Goal: Task Accomplishment & Management: Use online tool/utility

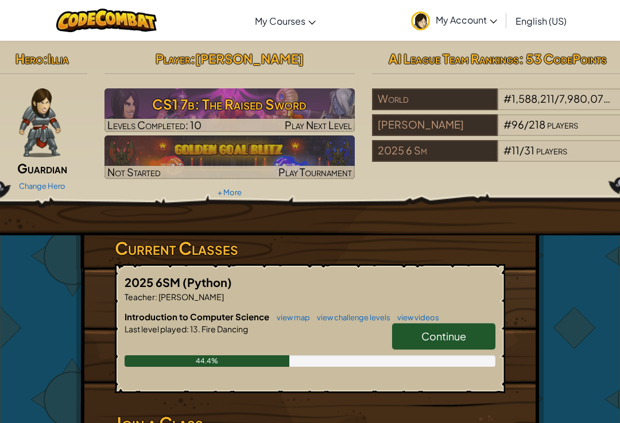
click at [463, 333] on span "Continue" at bounding box center [444, 336] width 45 height 13
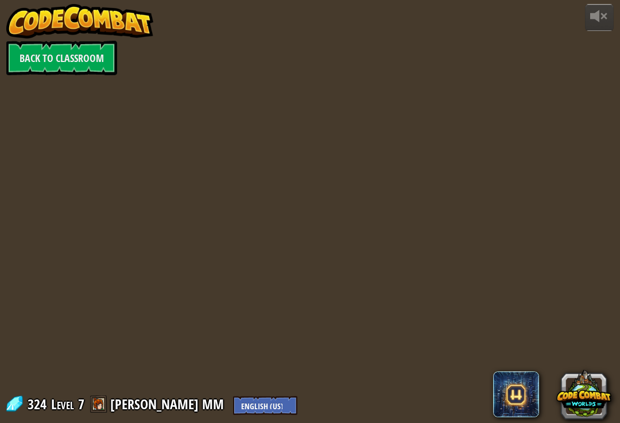
click at [463, 328] on div at bounding box center [310, 211] width 620 height 405
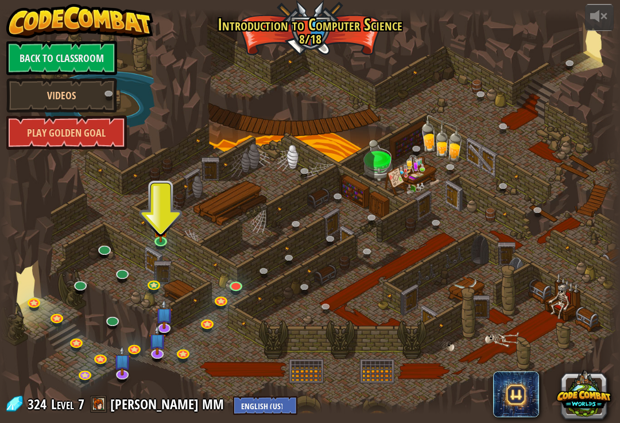
click at [149, 232] on div at bounding box center [310, 211] width 620 height 405
click at [154, 227] on img at bounding box center [161, 222] width 16 height 35
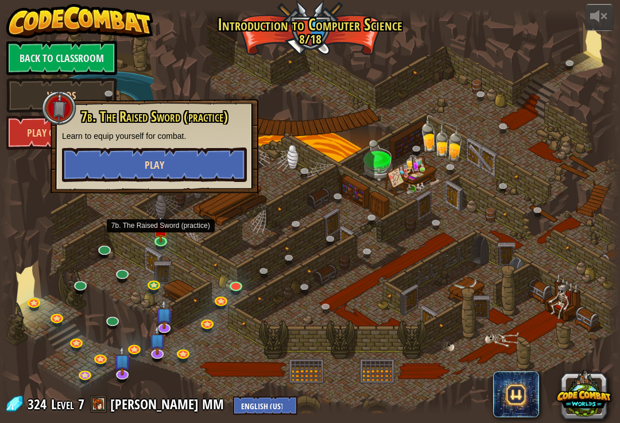
click at [200, 167] on button "Play" at bounding box center [154, 165] width 185 height 34
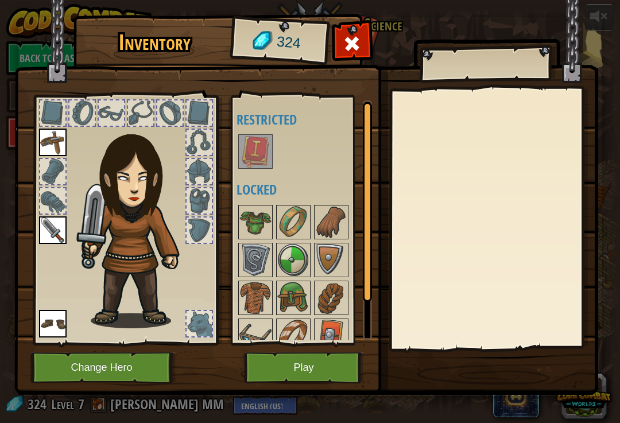
click at [339, 362] on button "Play" at bounding box center [304, 368] width 120 height 32
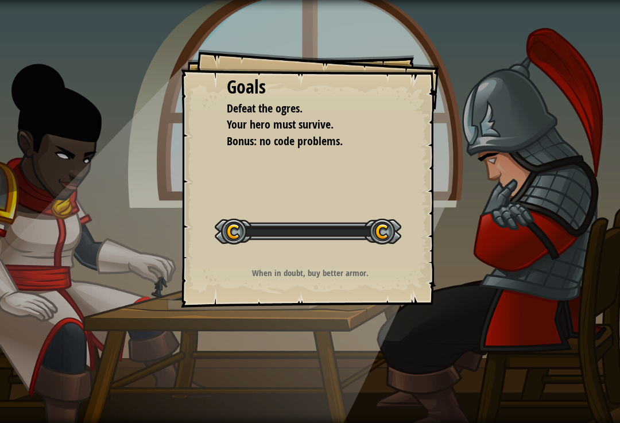
click at [334, 362] on div "Goals Defeat the ogres. Your hero must survive. Bonus: no code problems. Start …" at bounding box center [310, 211] width 620 height 423
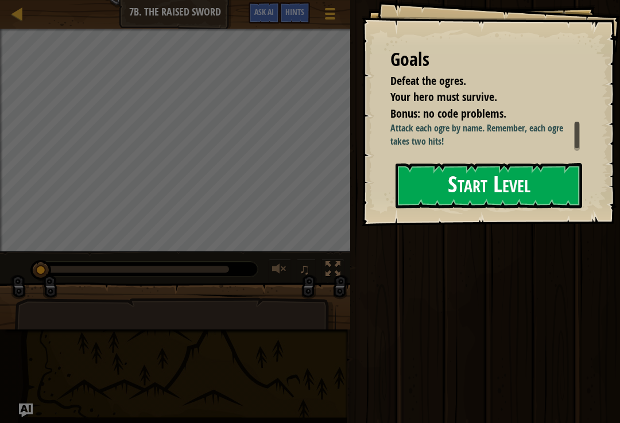
click at [512, 208] on button "Start Level" at bounding box center [489, 185] width 187 height 45
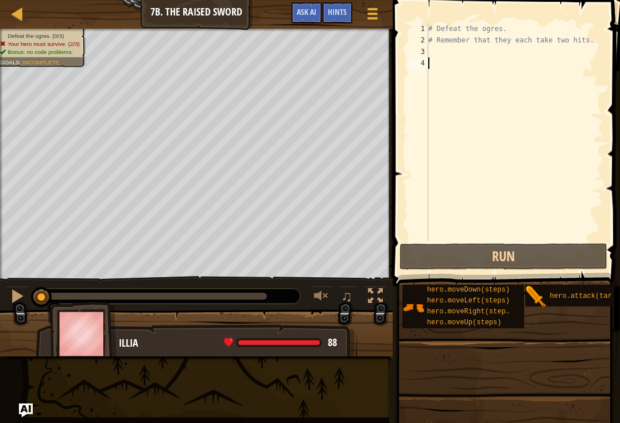
type textarea "ri"
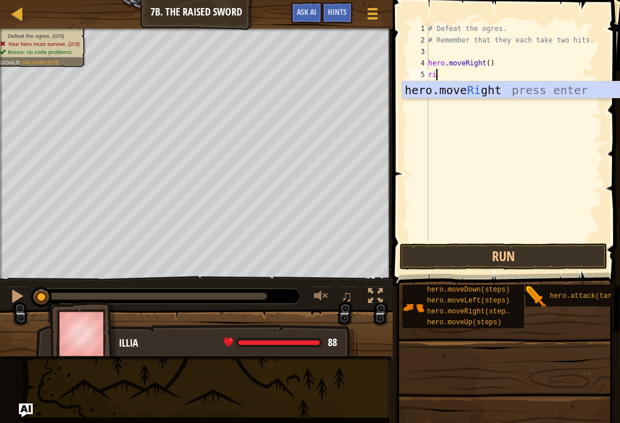
type textarea "righ"
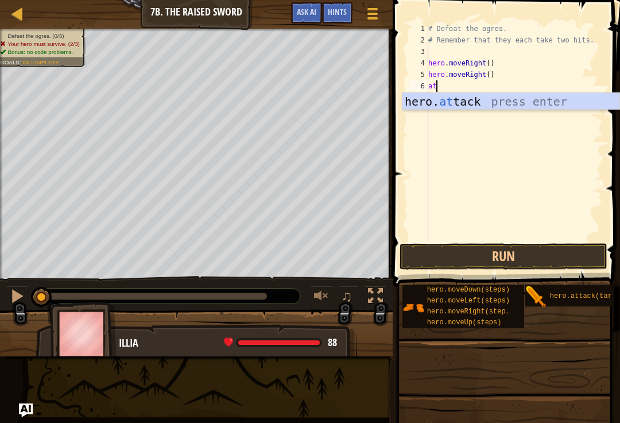
type textarea "a"
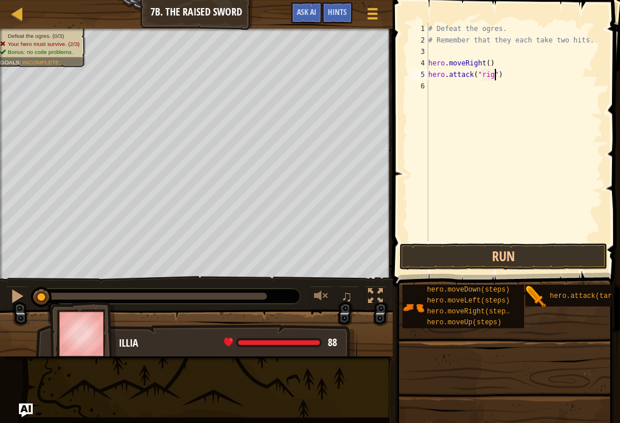
scroll to position [6, 5]
type textarea "hero.attack("rig")"
click at [575, 264] on button "Run" at bounding box center [503, 257] width 207 height 26
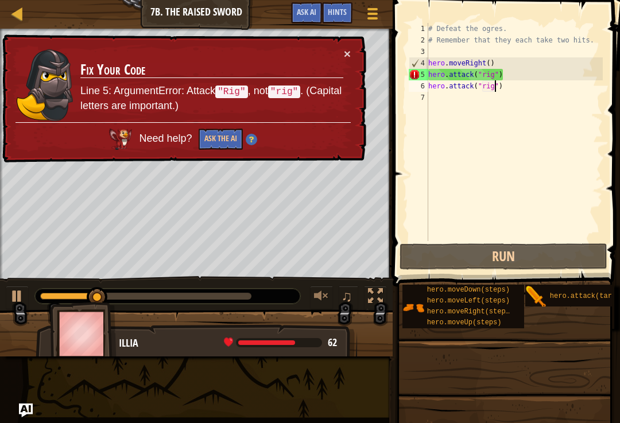
click at [411, 80] on div "6" at bounding box center [419, 85] width 20 height 11
click at [418, 74] on div "5" at bounding box center [419, 74] width 20 height 11
click at [490, 72] on div "# Defeat the ogres. # Remember that they each take two hits. hero . moveRight (…" at bounding box center [514, 143] width 177 height 241
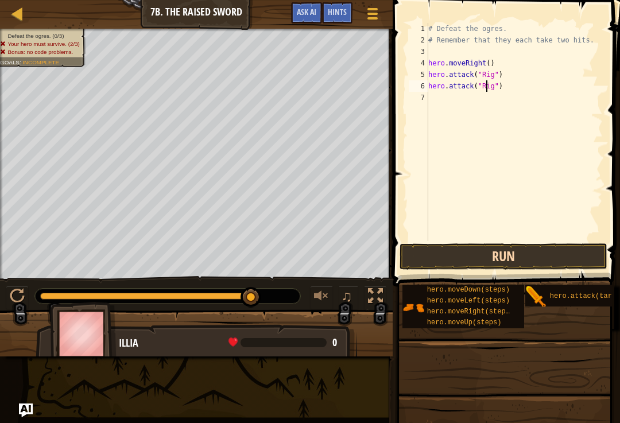
type textarea "hero.attack("Rig")"
click at [570, 268] on button "Run" at bounding box center [503, 257] width 207 height 26
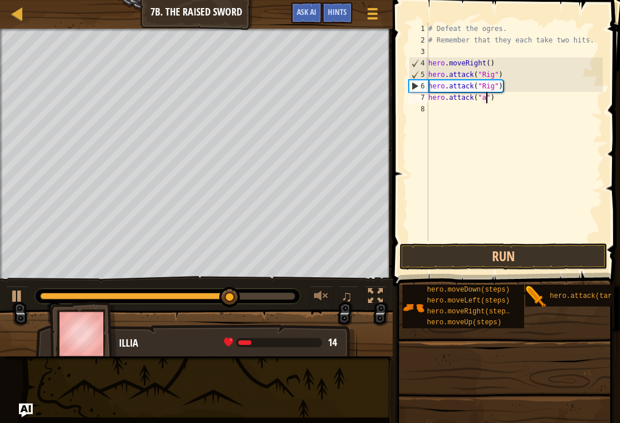
scroll to position [6, 5]
type textarea "hero.attack("Ack")"
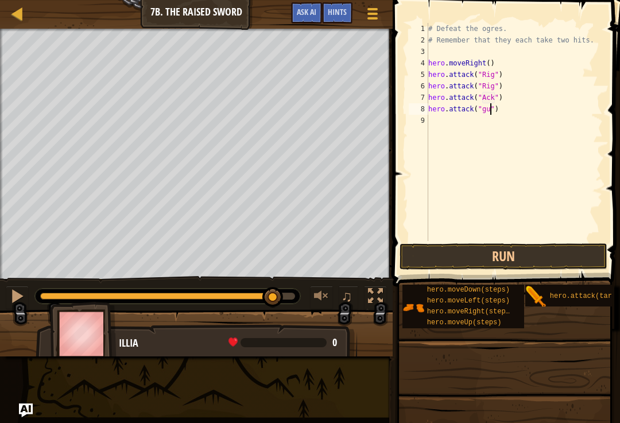
type textarea "hero.attack("gurt")"
type textarea "hero.attack("Gurt")"
click at [563, 269] on button "Run" at bounding box center [503, 257] width 207 height 26
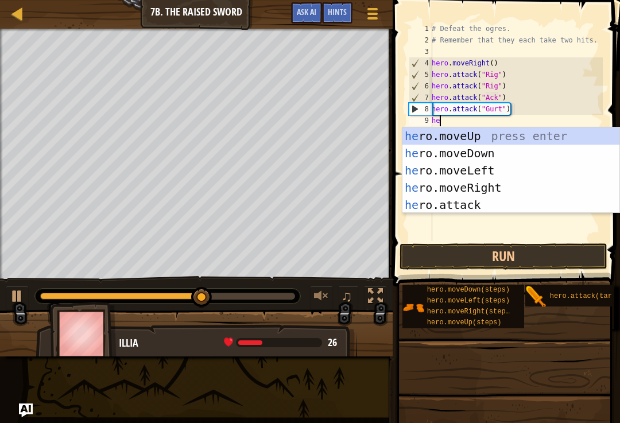
type textarea "h"
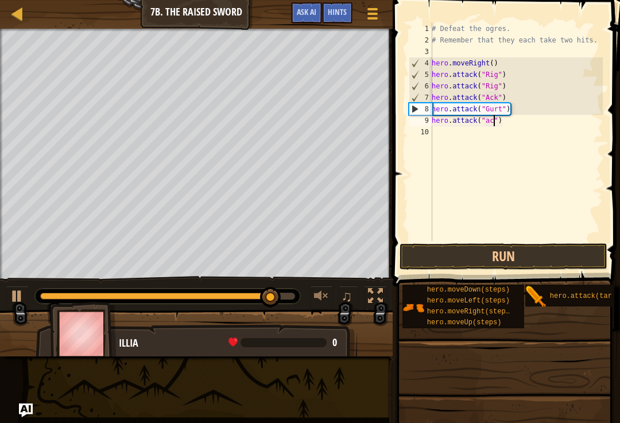
scroll to position [6, 5]
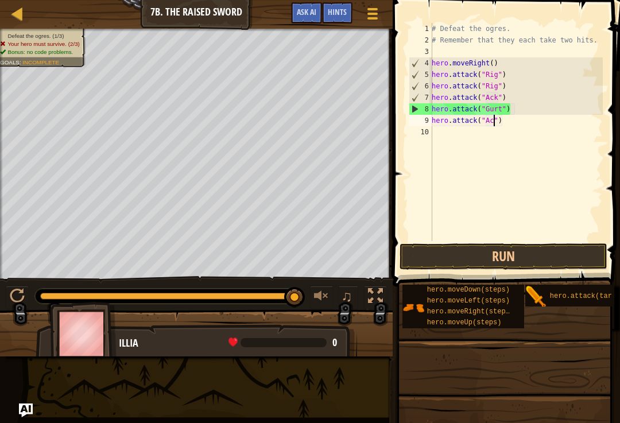
type textarea "hero.attack("Ack")"
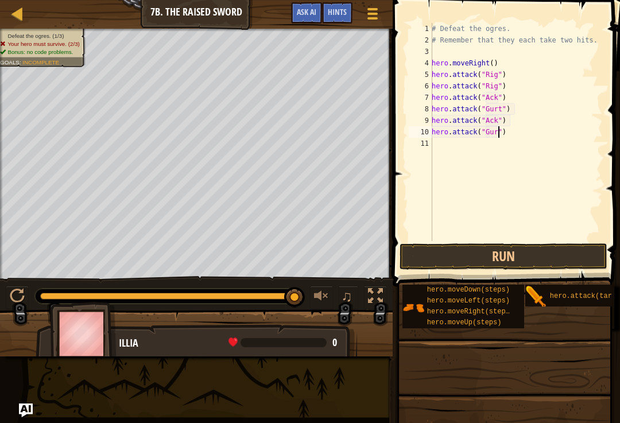
scroll to position [6, 6]
type textarea "hero.attack("Gurt")"
click at [551, 269] on button "Run" at bounding box center [503, 257] width 207 height 26
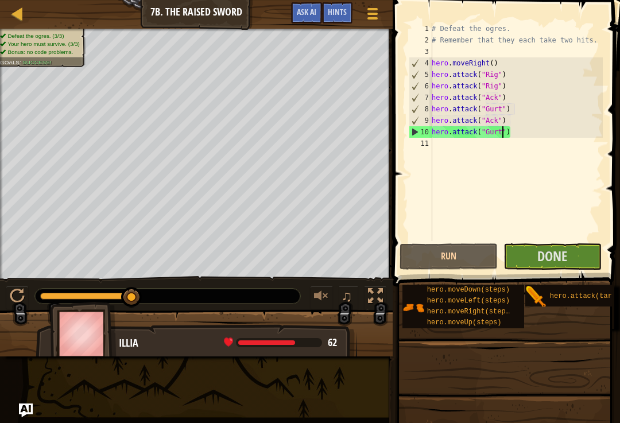
scroll to position [6, 0]
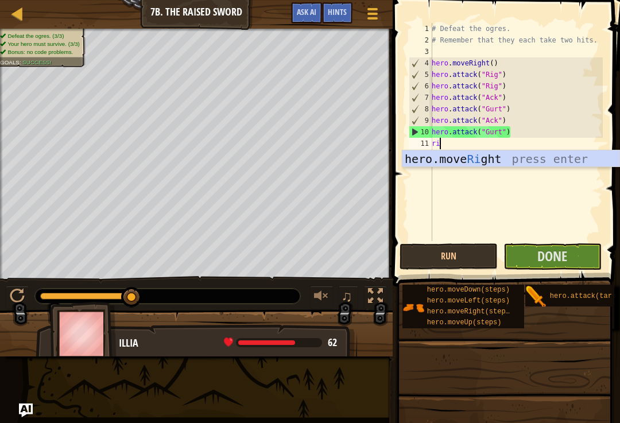
type textarea "righ"
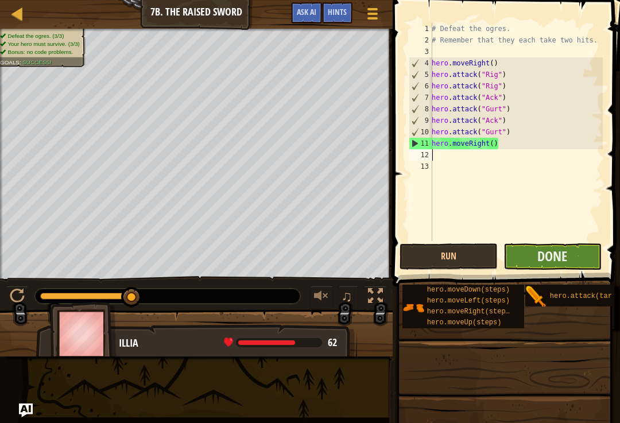
click at [593, 262] on button "Done" at bounding box center [553, 257] width 98 height 26
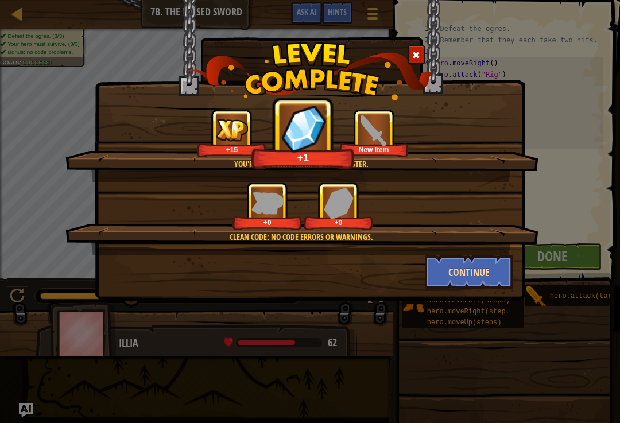
click at [491, 273] on button "Continue" at bounding box center [469, 272] width 89 height 34
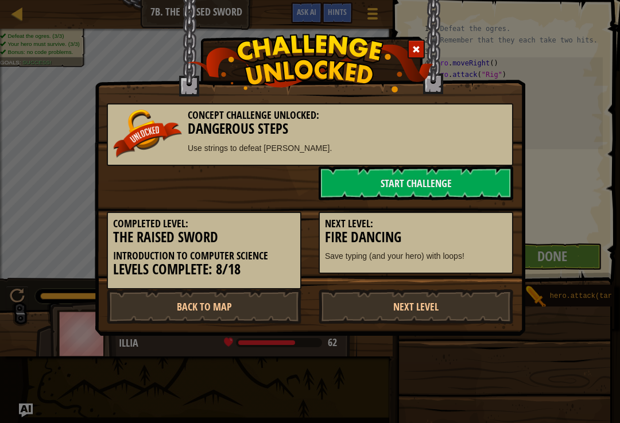
click at [489, 259] on p "Save typing (and your hero) with loops!" at bounding box center [416, 255] width 182 height 11
click at [433, 299] on link "Next Level" at bounding box center [416, 306] width 195 height 34
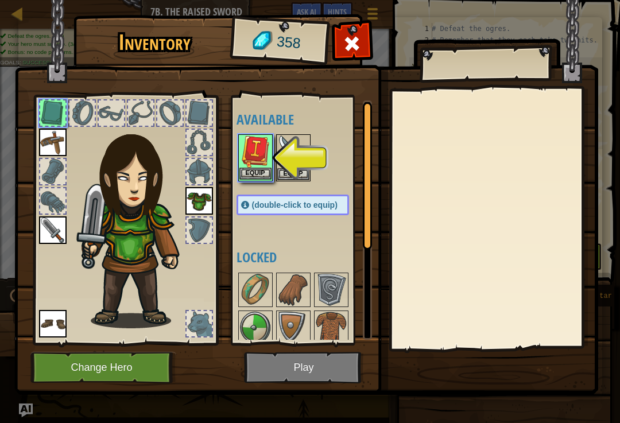
click at [256, 172] on button "Equip" at bounding box center [255, 174] width 32 height 12
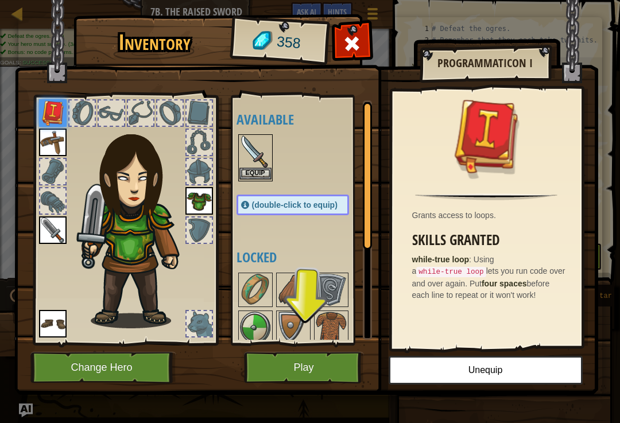
click at [260, 172] on button "Equip" at bounding box center [255, 174] width 32 height 12
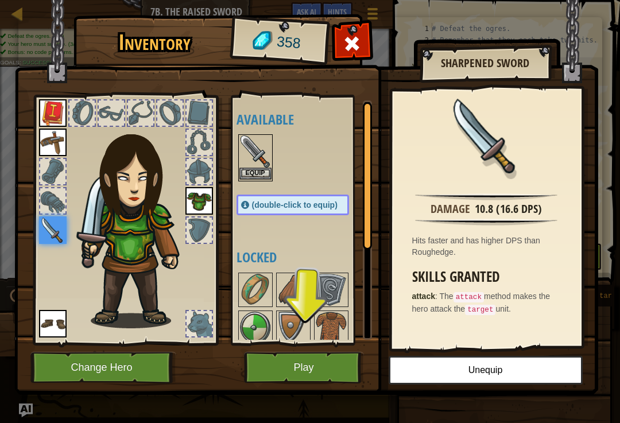
click at [242, 176] on button "Equip" at bounding box center [255, 174] width 32 height 12
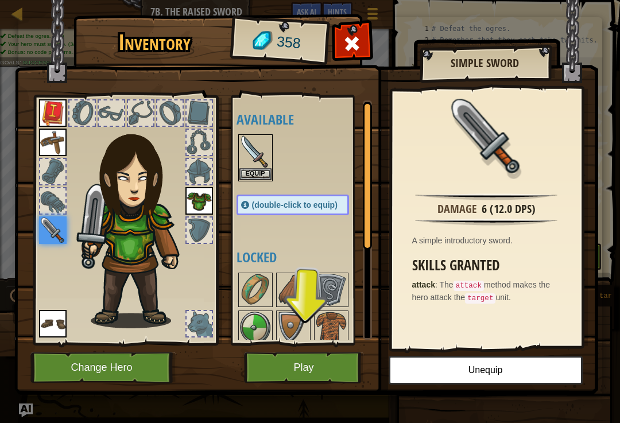
click at [275, 366] on button "Play" at bounding box center [304, 368] width 120 height 32
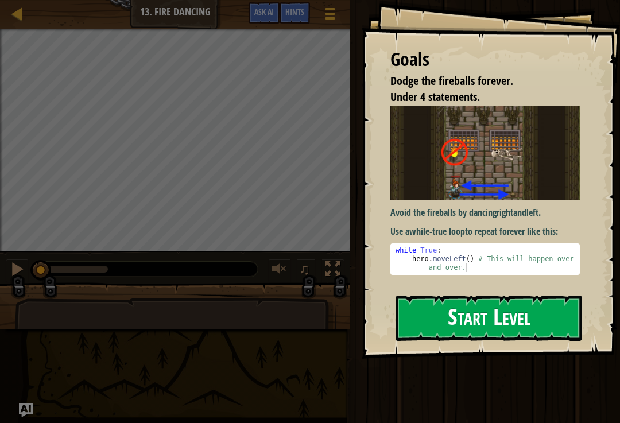
click at [486, 303] on button "Start Level" at bounding box center [489, 318] width 187 height 45
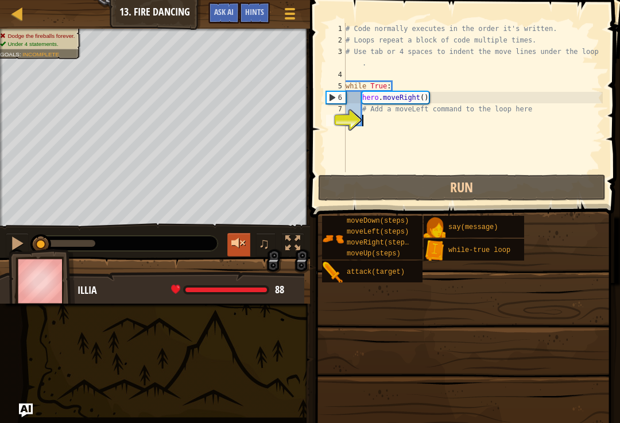
click at [235, 241] on div at bounding box center [238, 243] width 15 height 15
click at [242, 258] on div at bounding box center [155, 285] width 310 height 57
click at [232, 241] on div at bounding box center [238, 243] width 15 height 15
click at [233, 244] on div at bounding box center [238, 243] width 15 height 15
click at [233, 239] on div at bounding box center [238, 243] width 15 height 15
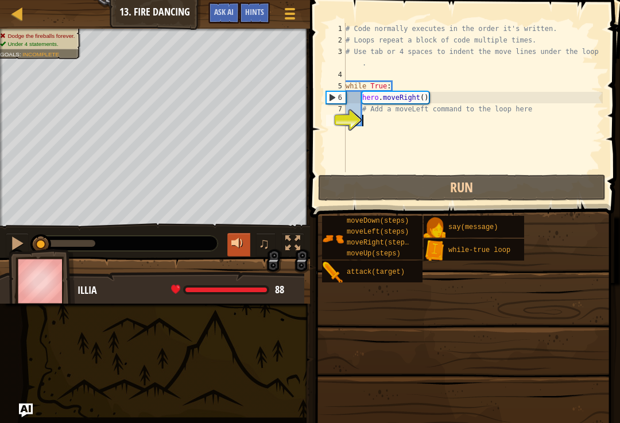
click at [236, 249] on div at bounding box center [238, 243] width 15 height 15
type textarea "r"
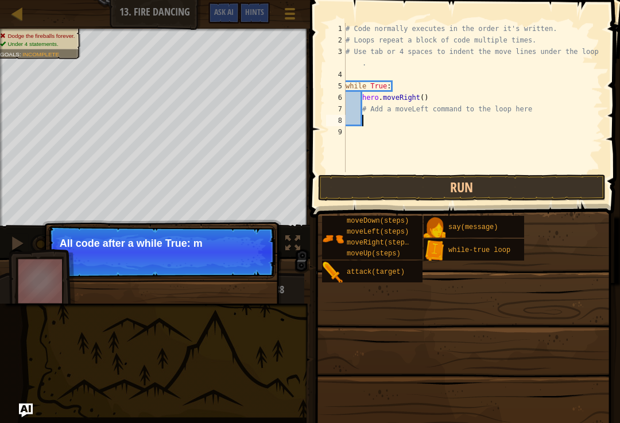
scroll to position [6, 1]
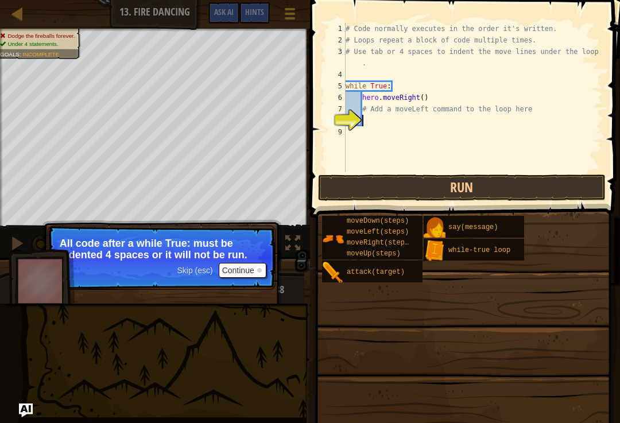
click at [231, 271] on button "Continue" at bounding box center [243, 270] width 48 height 15
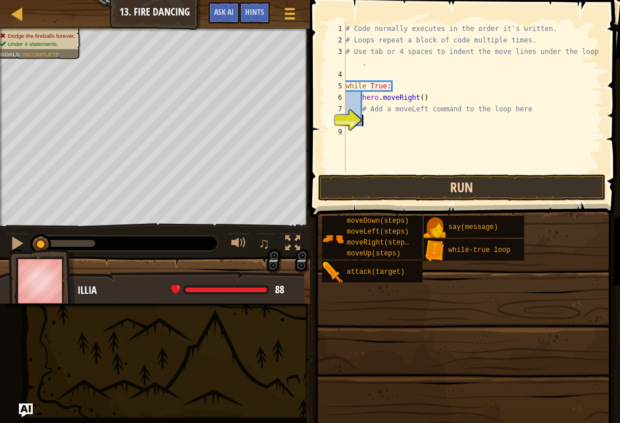
click at [592, 187] on button "Run" at bounding box center [462, 188] width 288 height 26
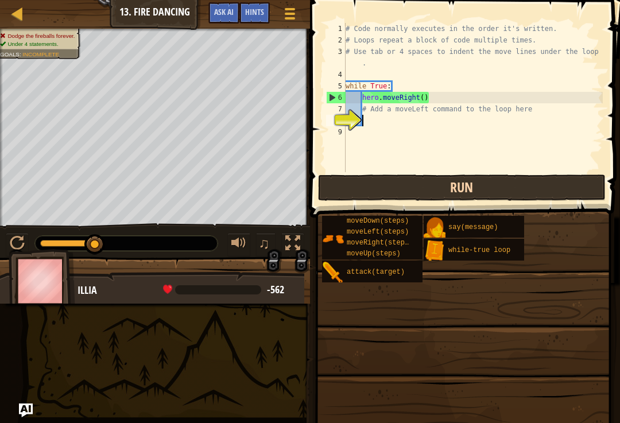
type textarea "le"
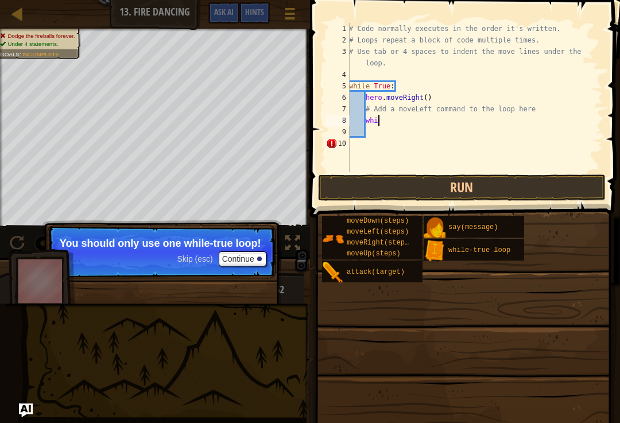
type textarea "w"
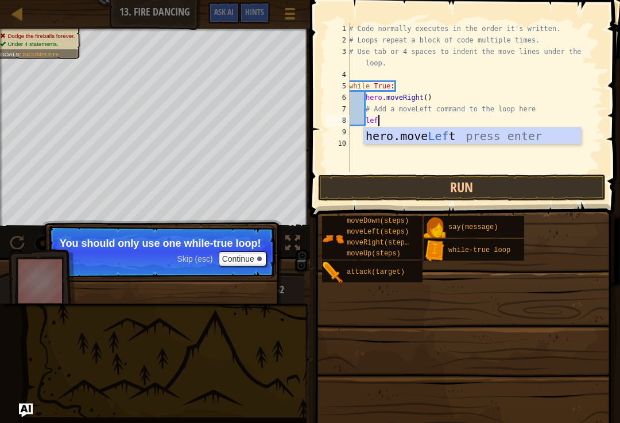
type textarea "left"
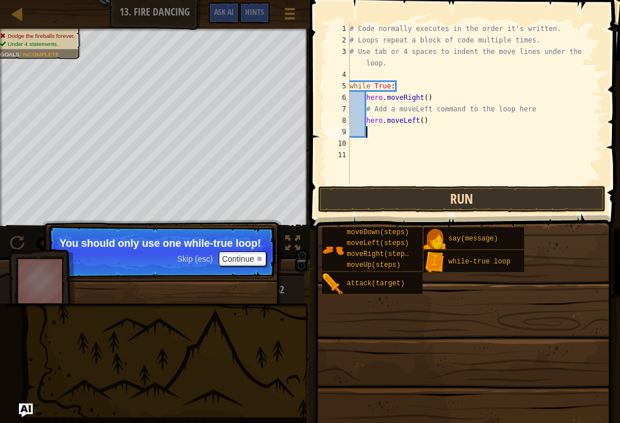
click at [473, 197] on button "Run" at bounding box center [462, 199] width 288 height 26
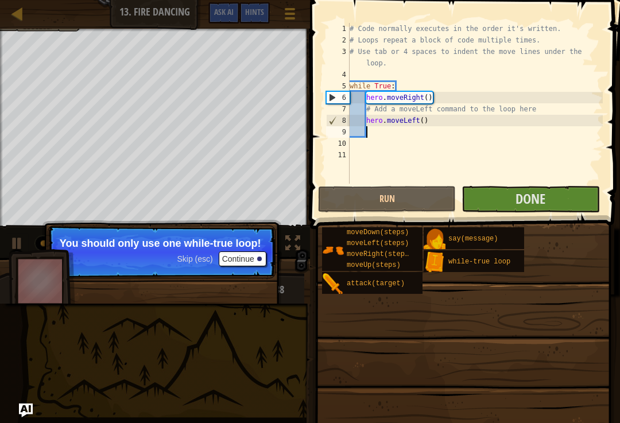
click at [241, 254] on button "Continue" at bounding box center [243, 259] width 48 height 15
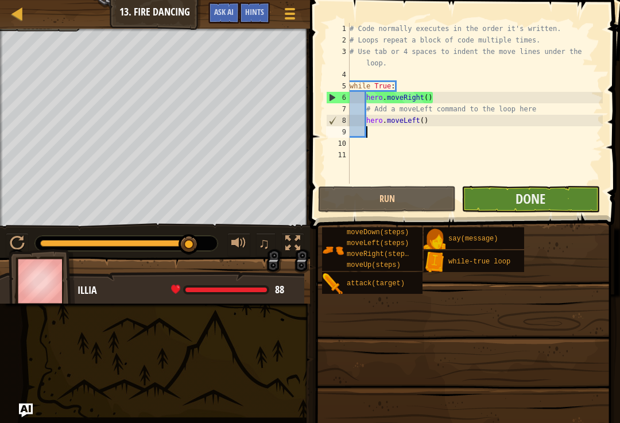
click at [515, 195] on button "Done" at bounding box center [531, 199] width 138 height 26
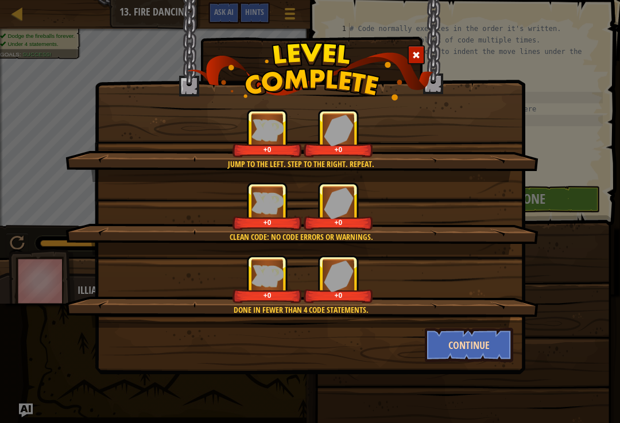
click at [488, 351] on button "Continue" at bounding box center [469, 345] width 89 height 34
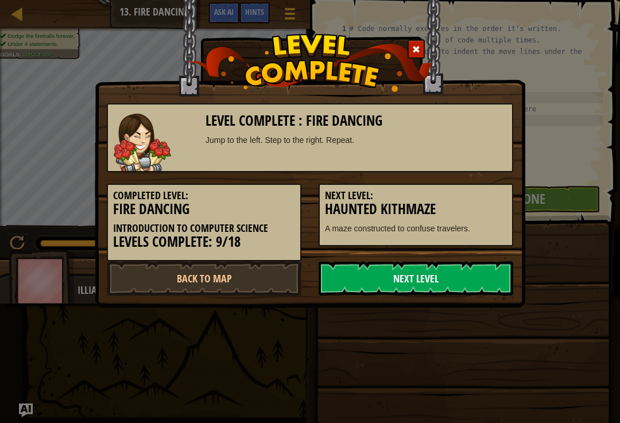
click at [455, 271] on link "Next Level" at bounding box center [416, 278] width 195 height 34
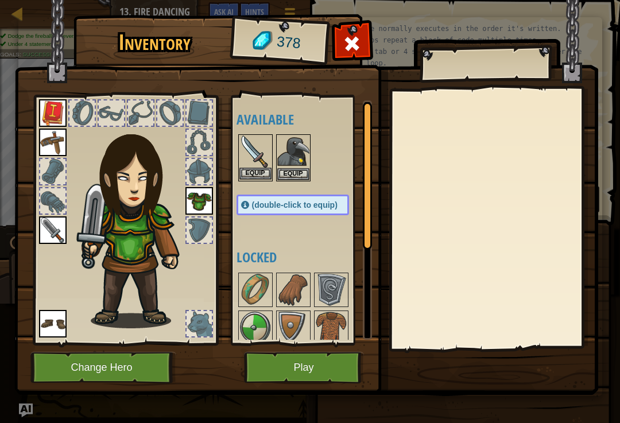
click at [247, 176] on button "Equip" at bounding box center [255, 174] width 32 height 12
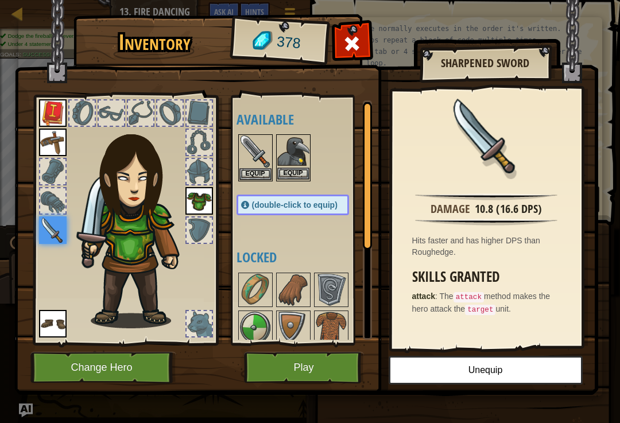
click at [289, 169] on button "Equip" at bounding box center [293, 174] width 32 height 12
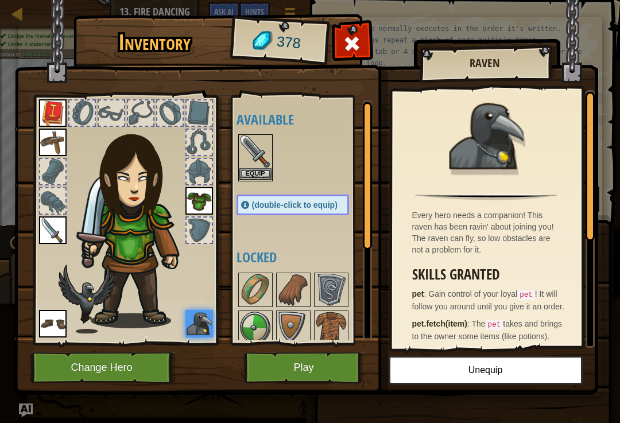
click at [312, 364] on button "Play" at bounding box center [304, 368] width 120 height 32
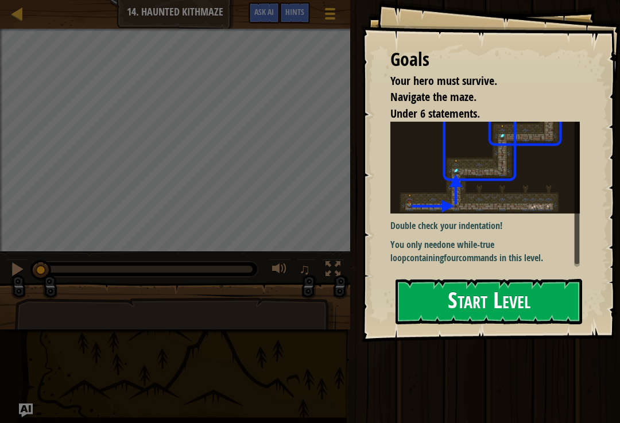
click at [425, 279] on button "Start Level" at bounding box center [489, 301] width 187 height 45
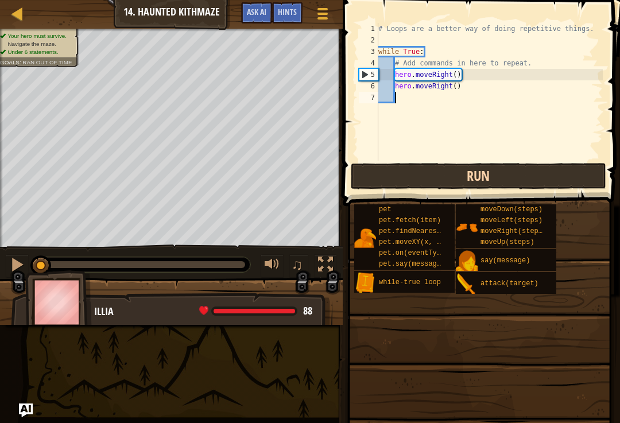
click at [457, 176] on button "Run" at bounding box center [479, 176] width 256 height 26
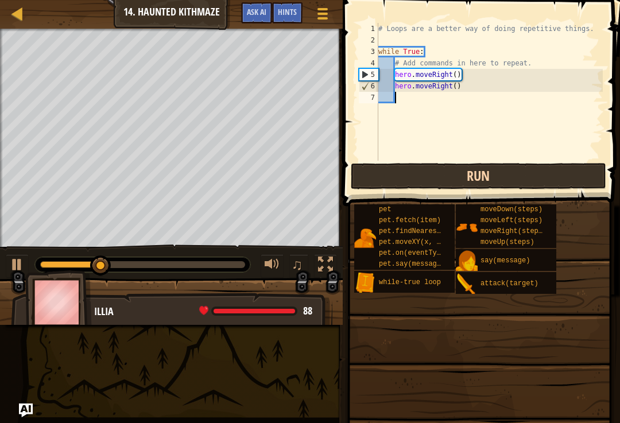
click at [546, 176] on button "Run" at bounding box center [479, 176] width 256 height 26
click at [554, 180] on button "Run" at bounding box center [479, 176] width 256 height 26
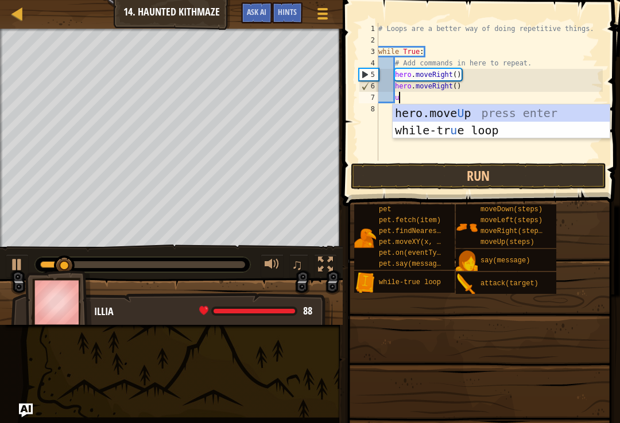
scroll to position [6, 2]
type textarea "up"
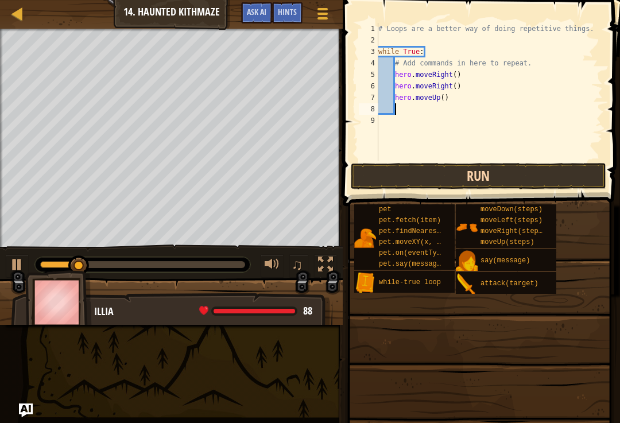
click at [569, 179] on button "Run" at bounding box center [479, 176] width 256 height 26
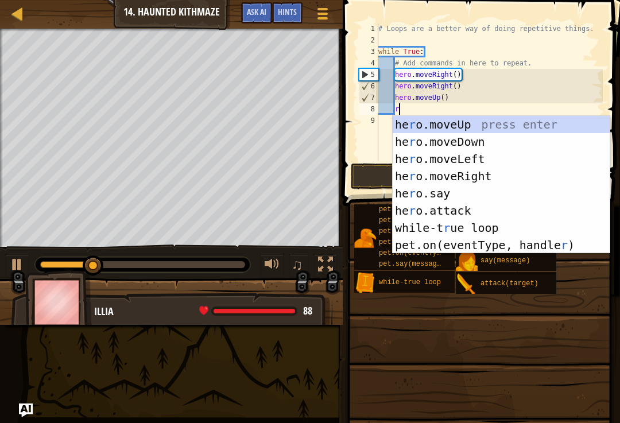
scroll to position [6, 2]
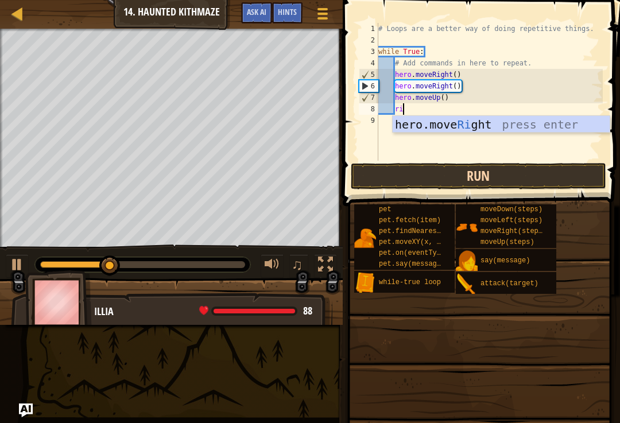
type textarea "r"
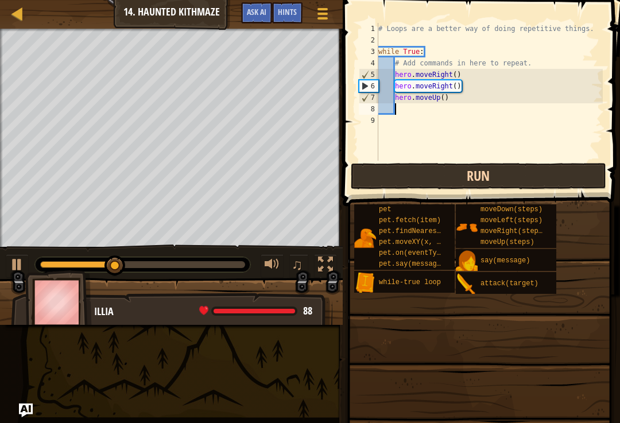
type textarea "y"
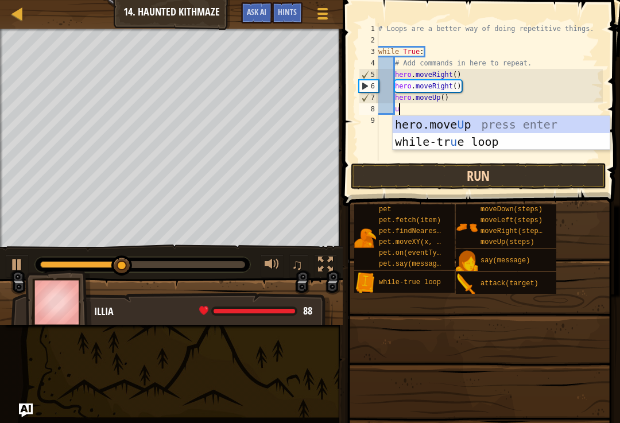
type textarea "up"
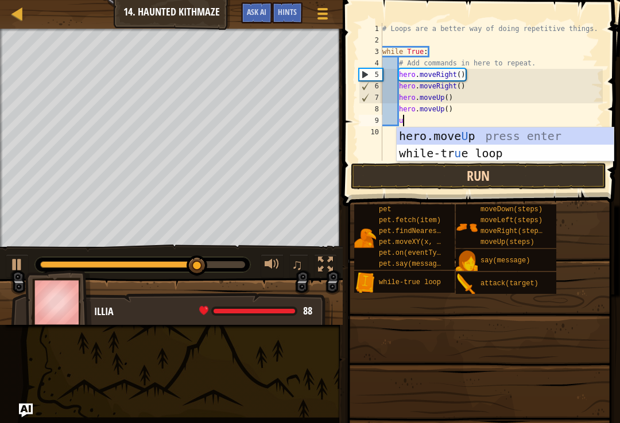
type textarea "up"
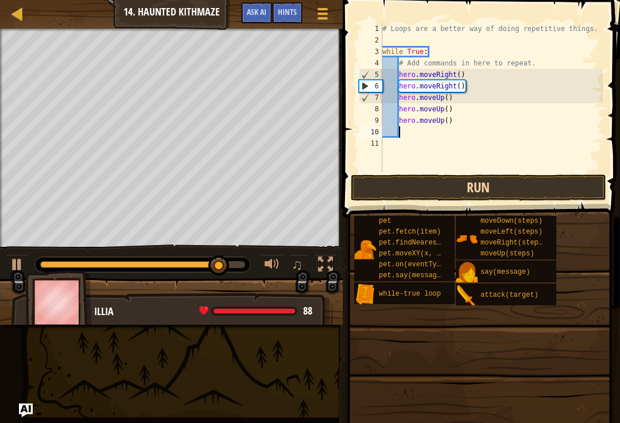
click at [548, 187] on button "Run" at bounding box center [479, 188] width 256 height 26
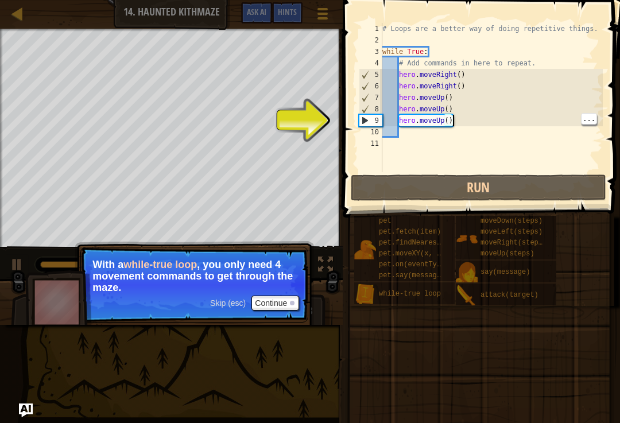
click at [466, 119] on div "# Loops are a better way of doing repetitive things. while True : # Add command…" at bounding box center [491, 109] width 223 height 172
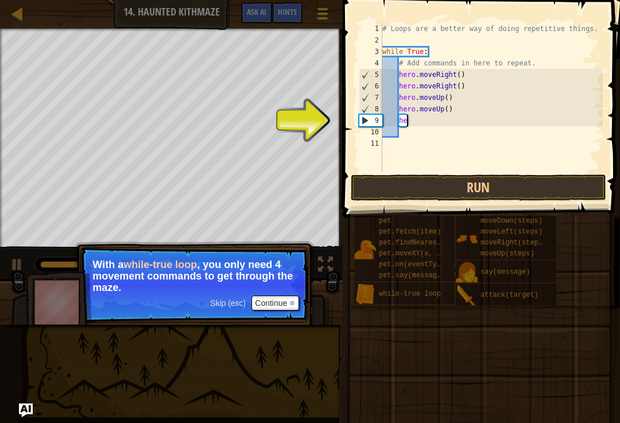
type textarea "h"
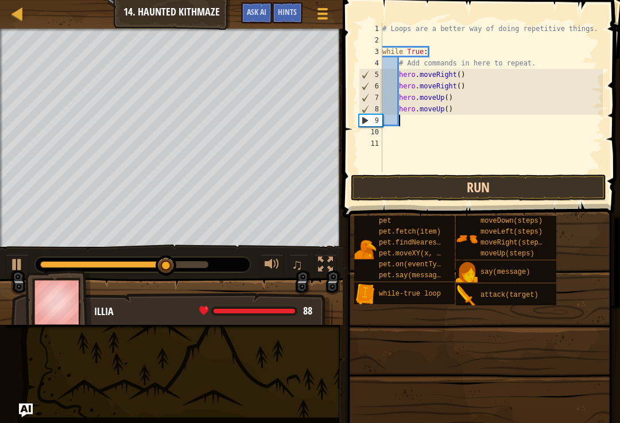
click at [561, 190] on button "Run" at bounding box center [479, 188] width 256 height 26
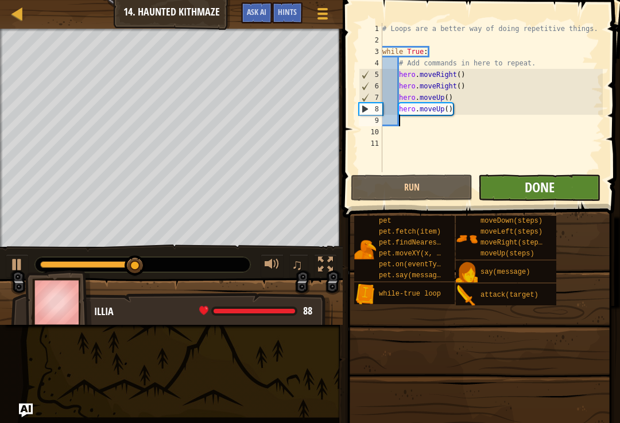
click at [554, 182] on span "Done" at bounding box center [540, 187] width 30 height 18
